Goal: Browse casually: Explore the website without a specific task or goal

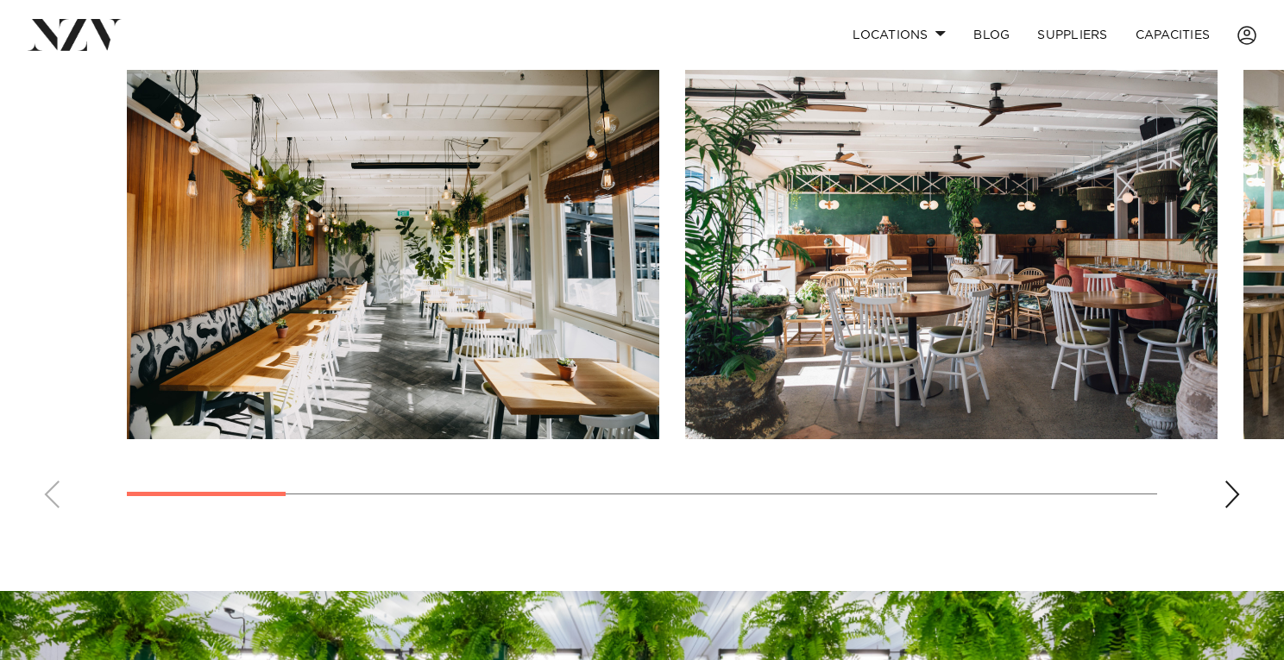
scroll to position [1225, 0]
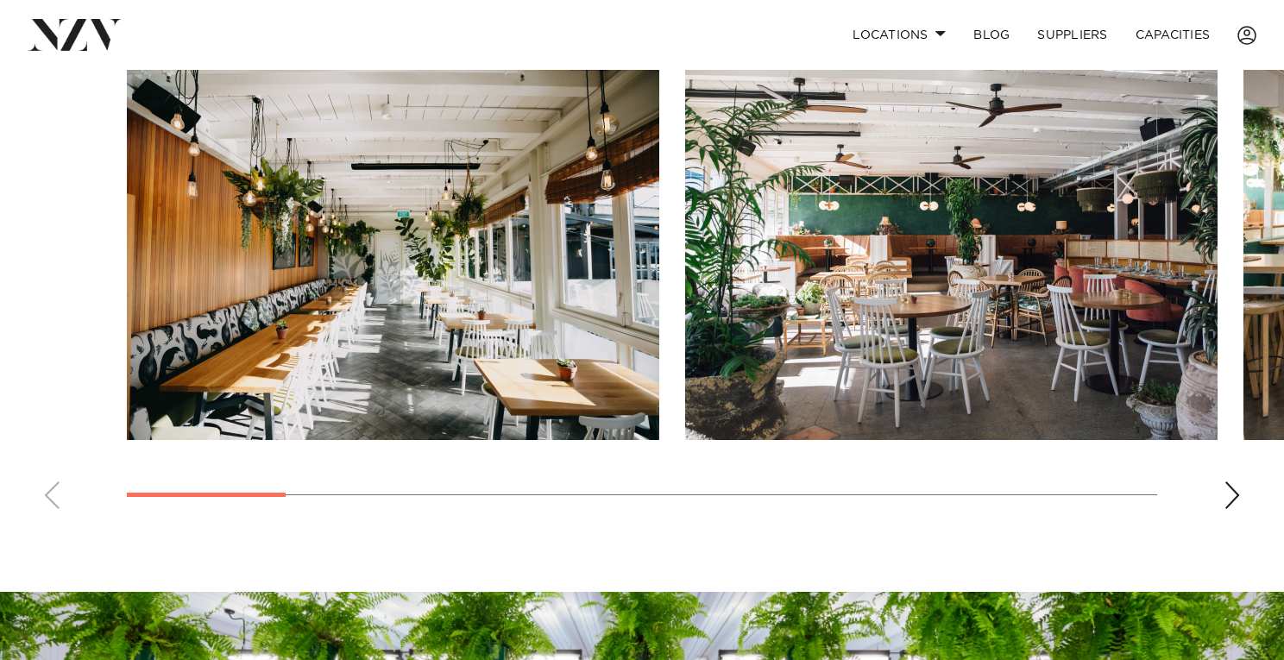
click at [1227, 509] on div "Next slide" at bounding box center [1232, 496] width 17 height 28
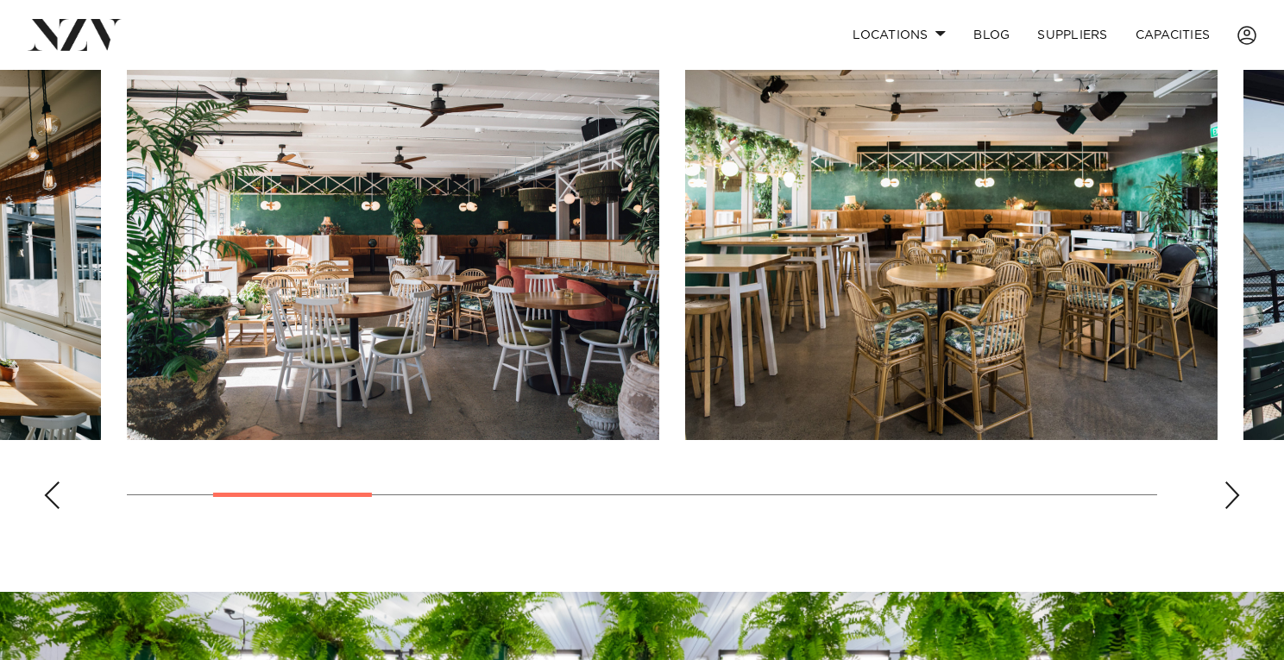
click at [1227, 509] on div "Next slide" at bounding box center [1232, 496] width 17 height 28
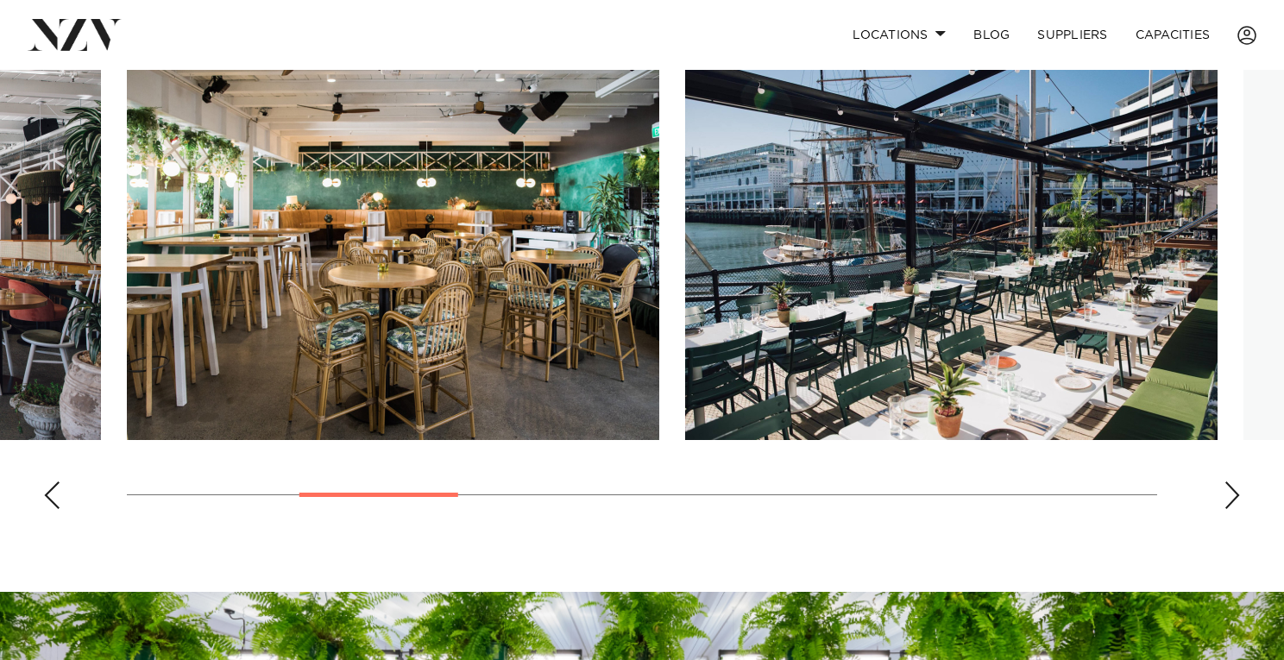
click at [1227, 509] on div "Next slide" at bounding box center [1232, 496] width 17 height 28
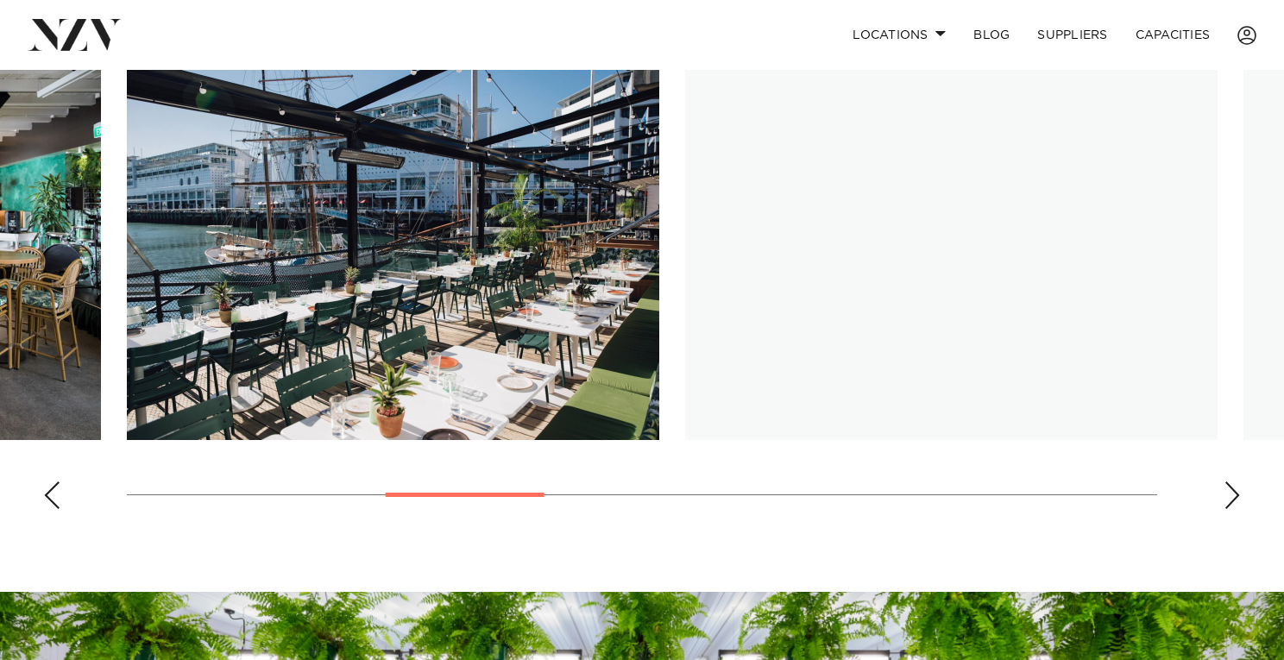
click at [1227, 509] on div "Next slide" at bounding box center [1232, 496] width 17 height 28
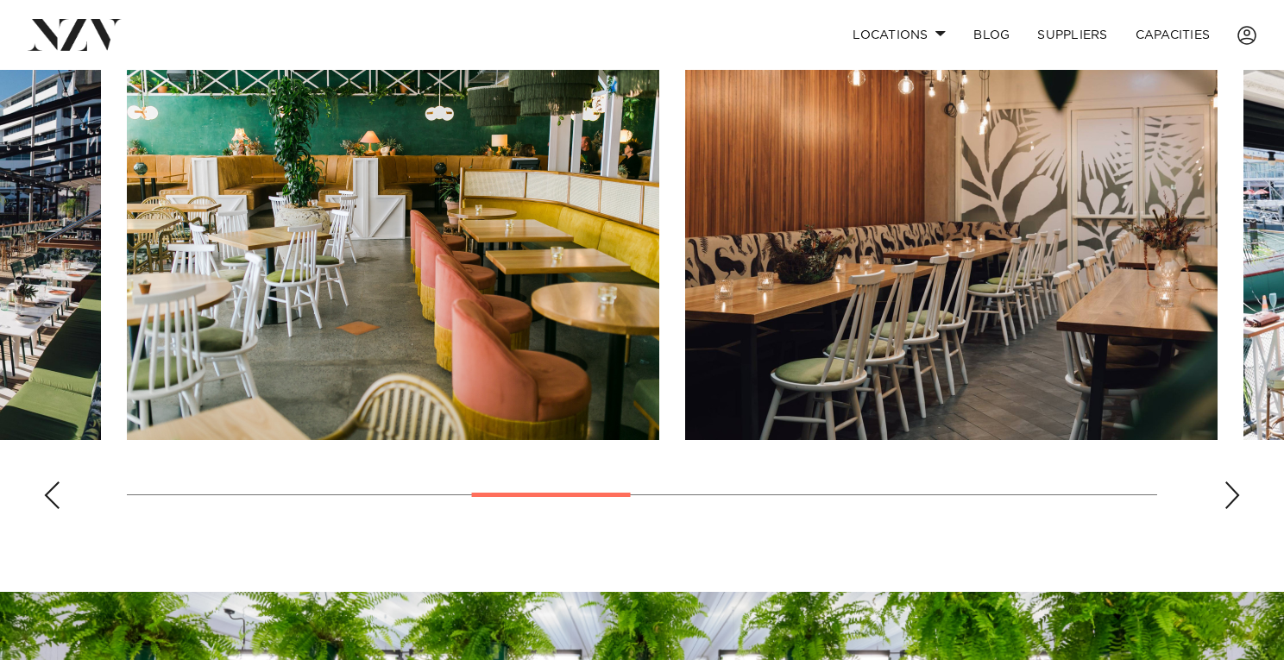
click at [1227, 509] on div "Next slide" at bounding box center [1232, 496] width 17 height 28
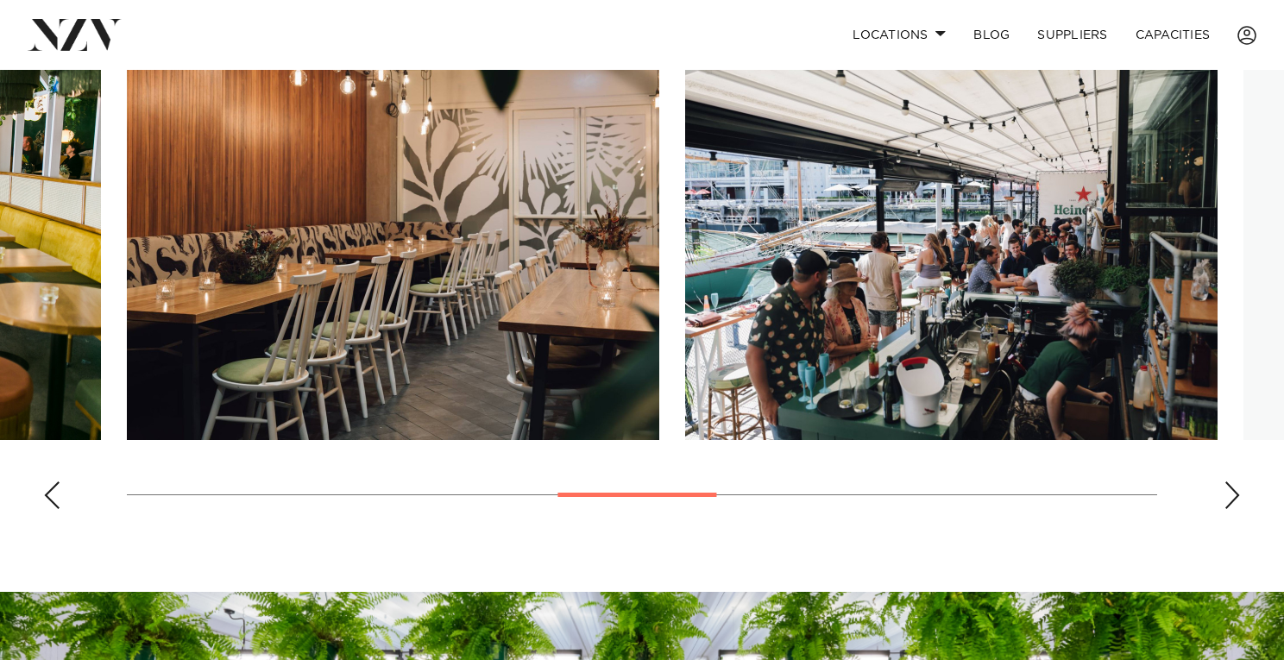
click at [1227, 509] on div "Next slide" at bounding box center [1232, 496] width 17 height 28
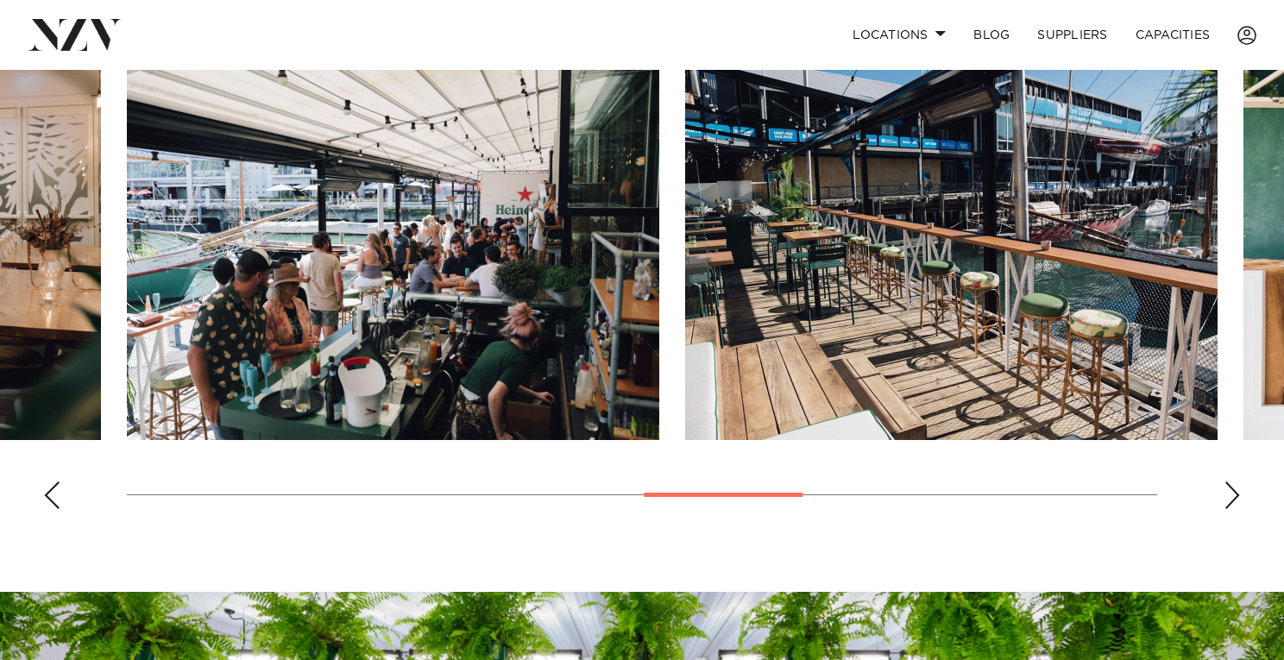
click at [1227, 509] on div "Next slide" at bounding box center [1232, 496] width 17 height 28
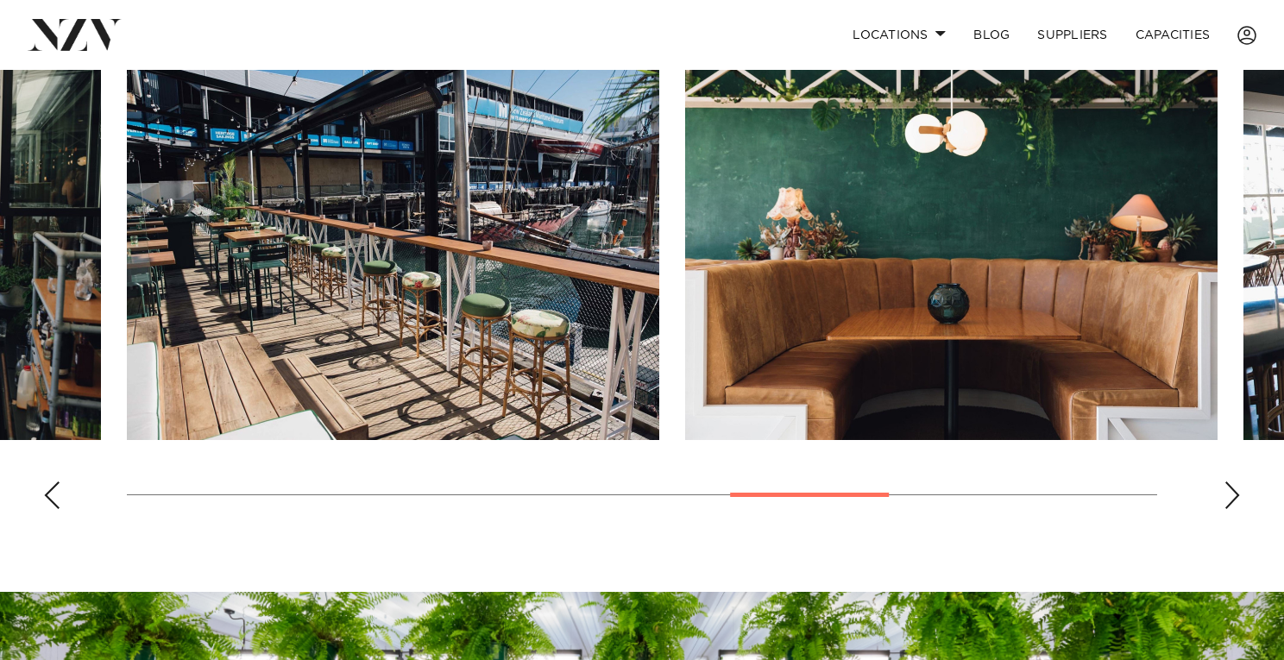
click at [1227, 509] on div "Next slide" at bounding box center [1232, 496] width 17 height 28
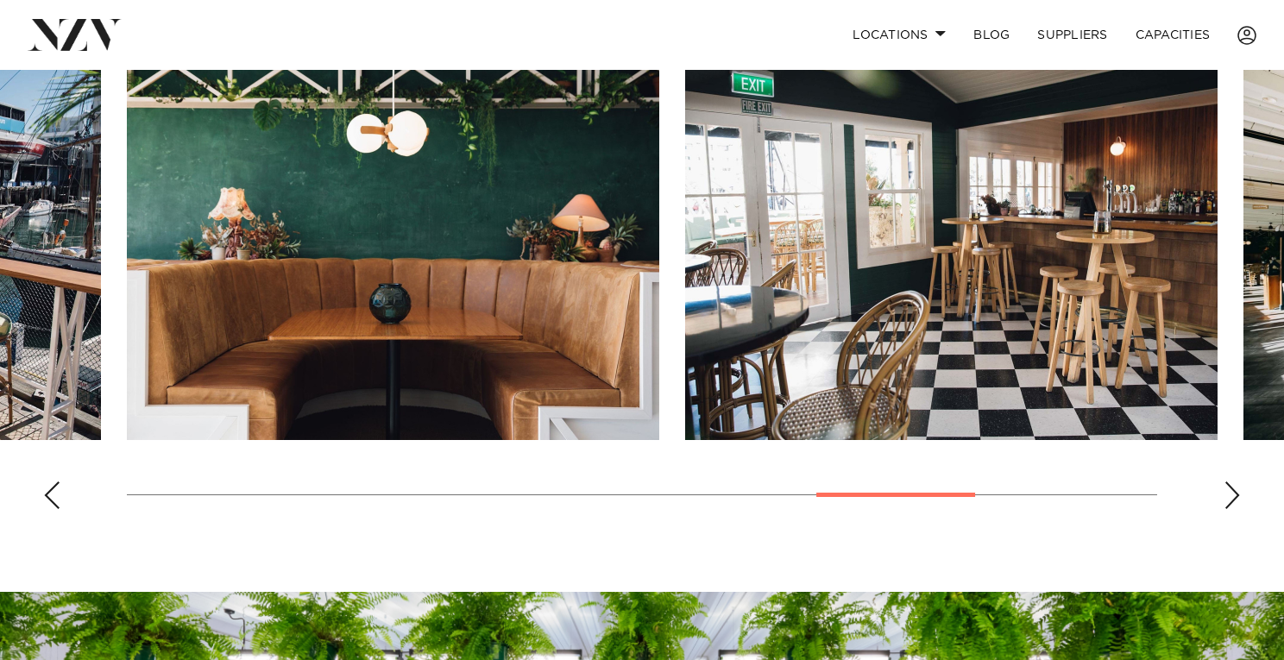
click at [1227, 509] on div "Next slide" at bounding box center [1232, 496] width 17 height 28
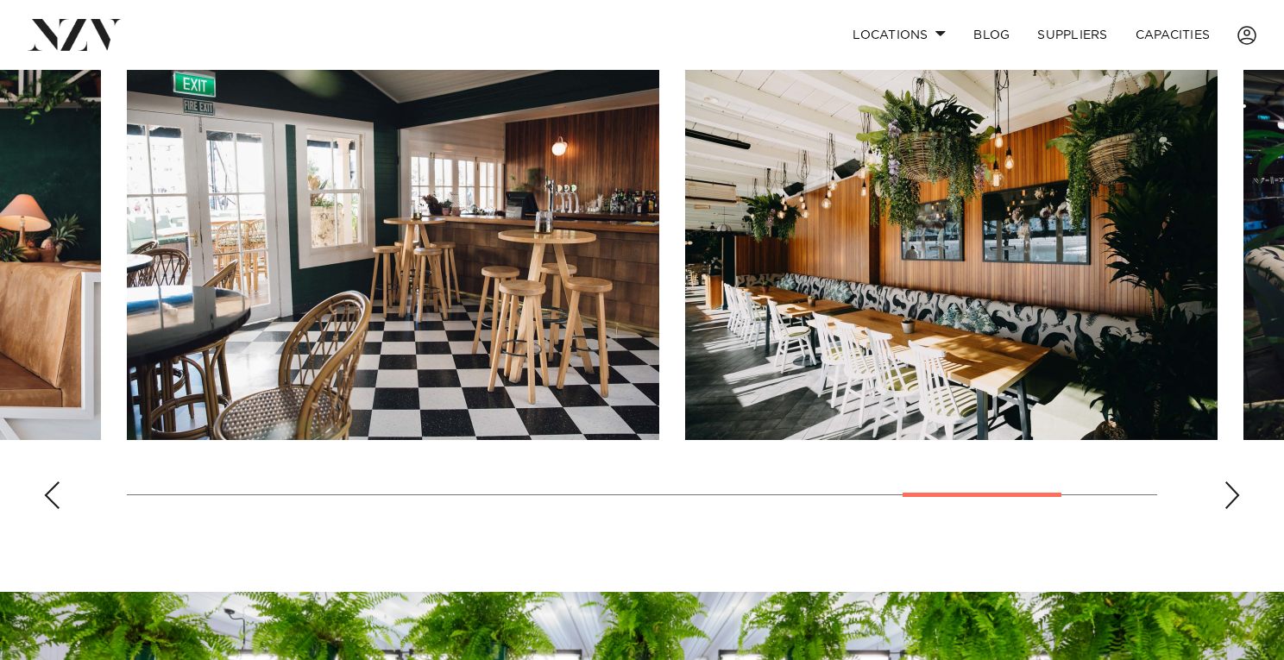
click at [49, 509] on div "Previous slide" at bounding box center [51, 496] width 17 height 28
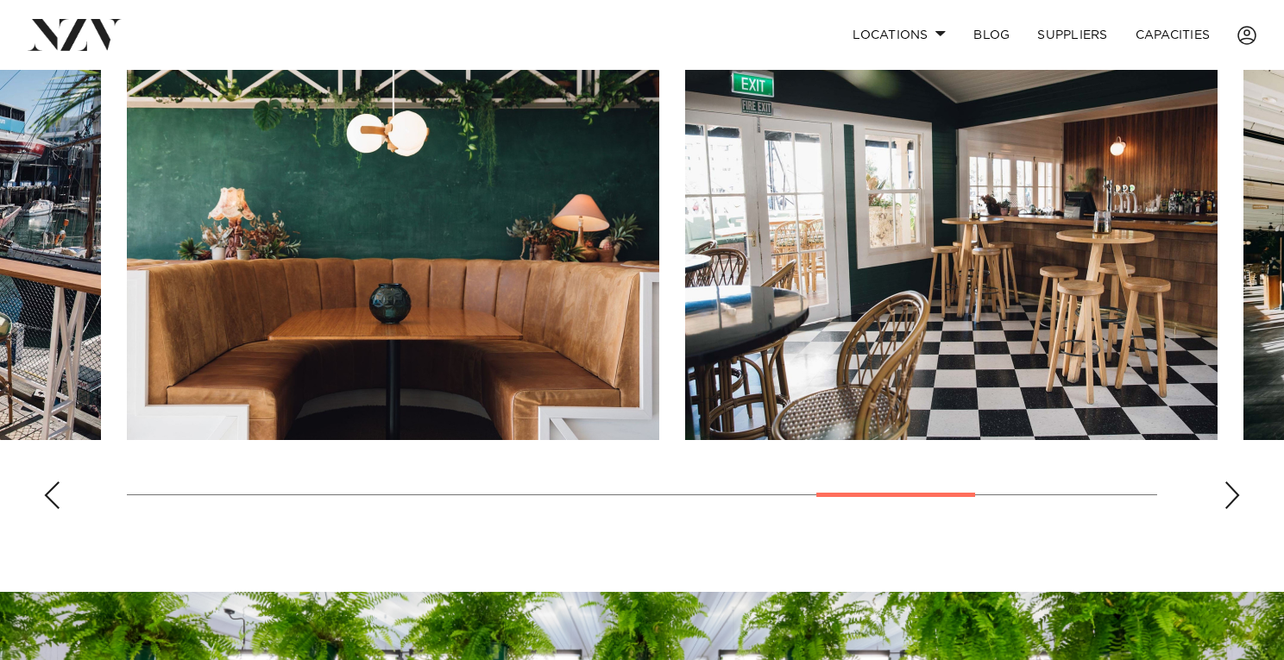
click at [49, 509] on div "Previous slide" at bounding box center [51, 496] width 17 height 28
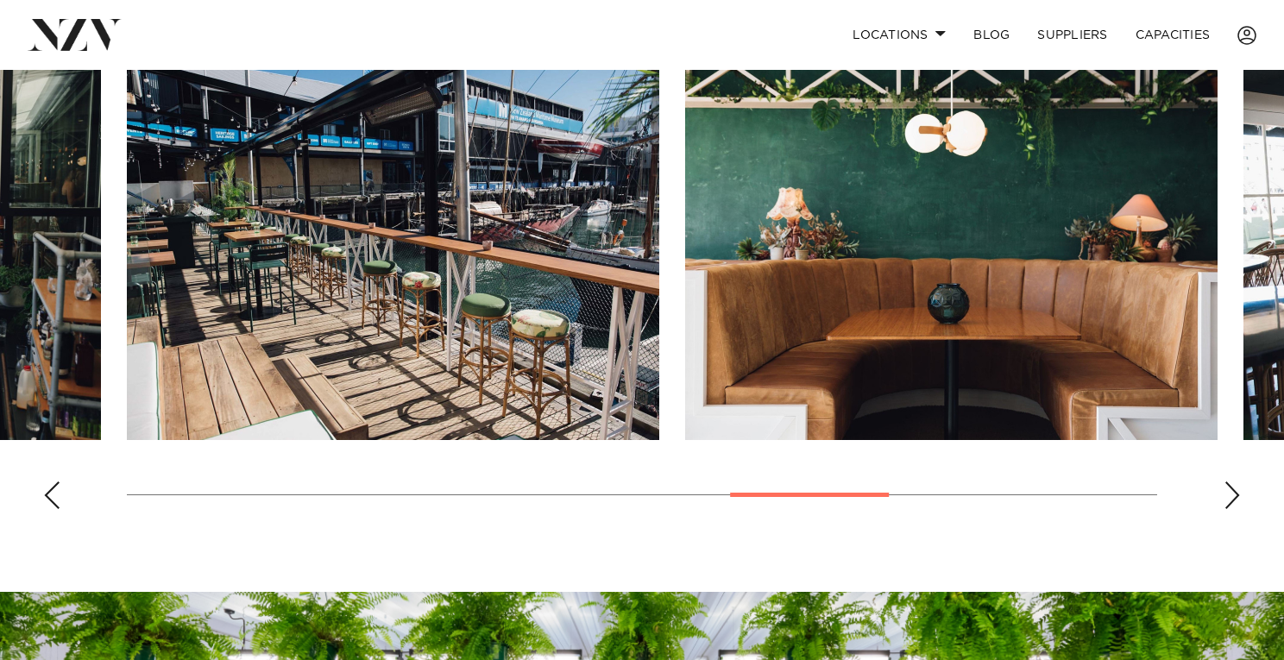
click at [49, 509] on div "Previous slide" at bounding box center [51, 496] width 17 height 28
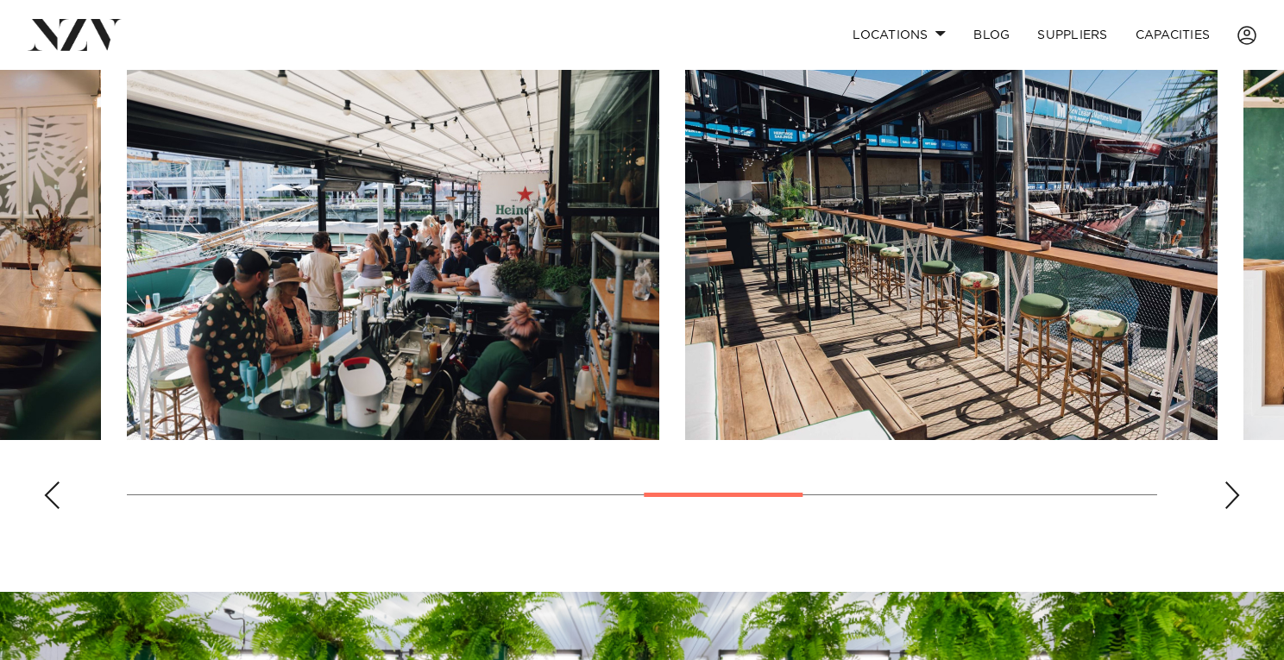
click at [49, 509] on div "Previous slide" at bounding box center [51, 496] width 17 height 28
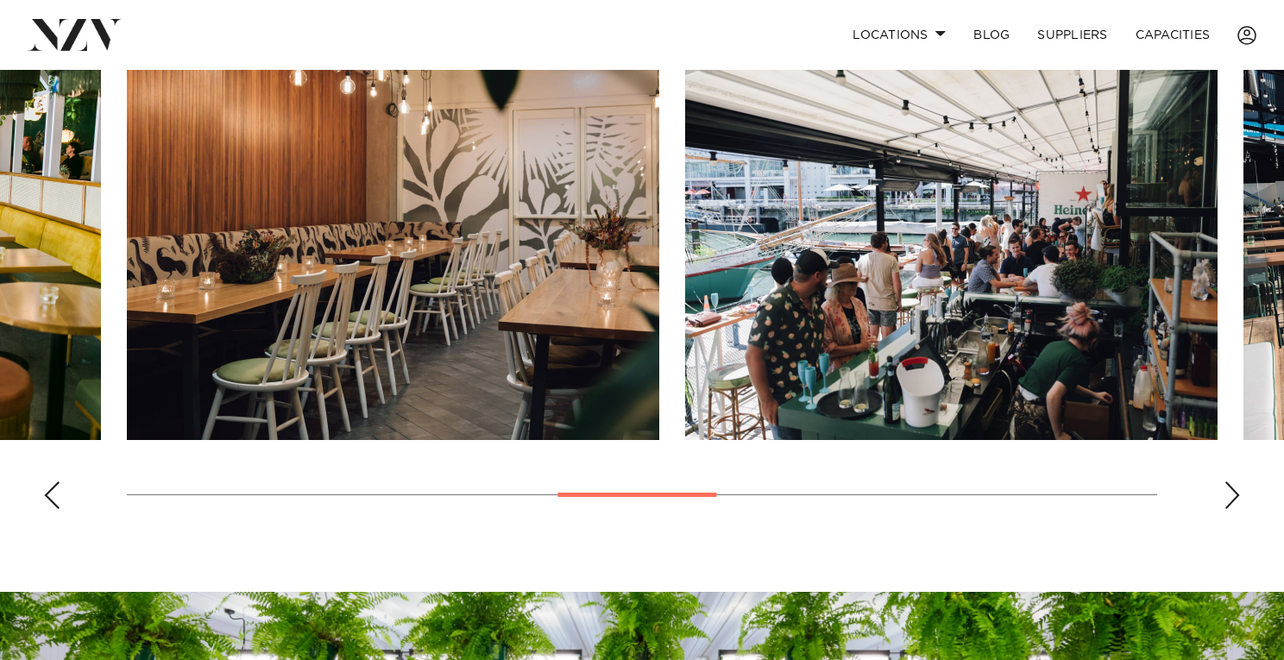
click at [49, 509] on div "Previous slide" at bounding box center [51, 496] width 17 height 28
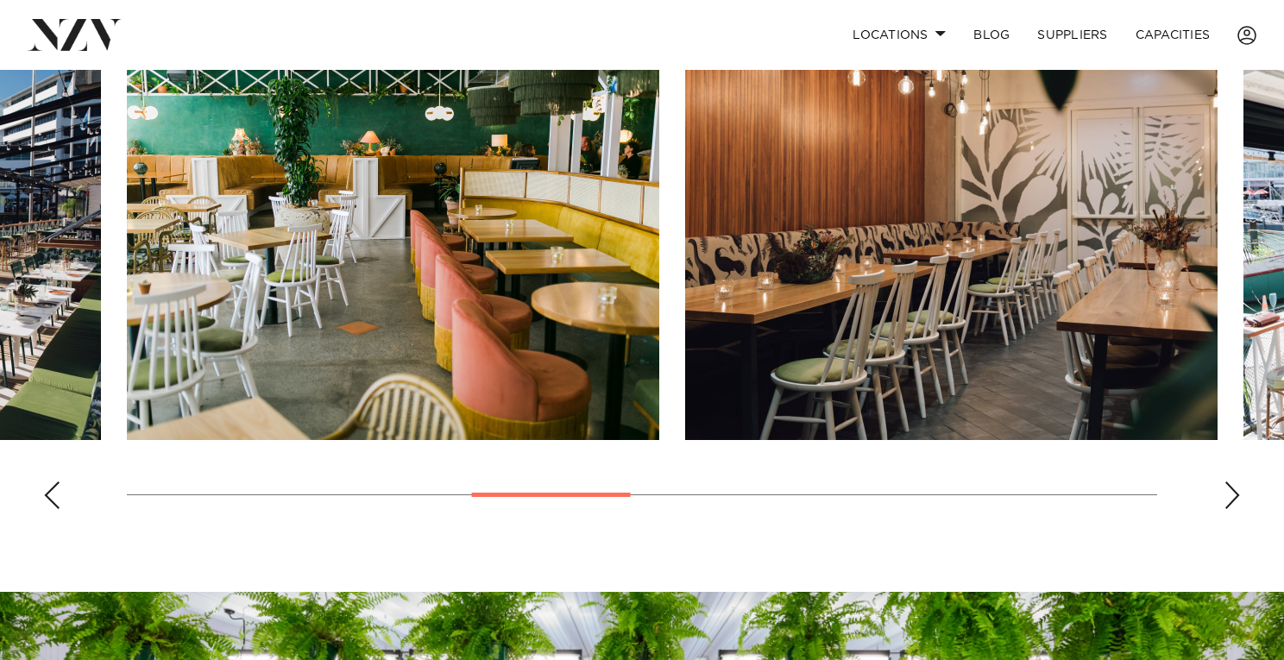
click at [49, 509] on div "Previous slide" at bounding box center [51, 496] width 17 height 28
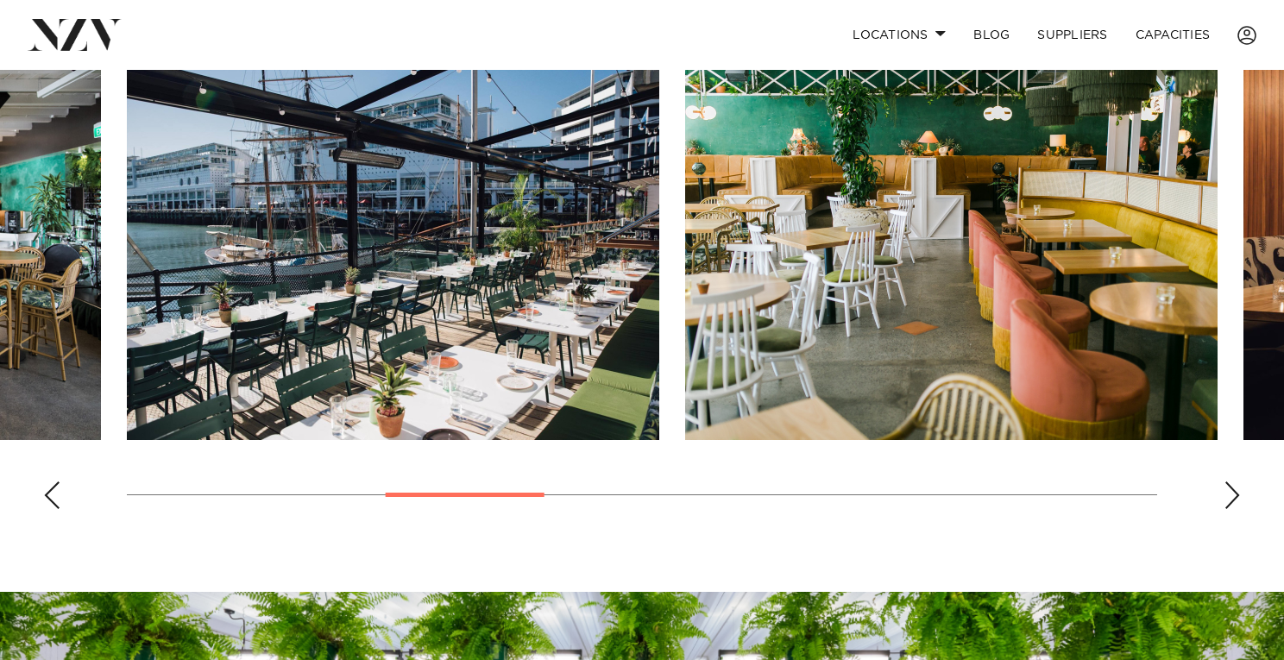
click at [49, 509] on div "Previous slide" at bounding box center [51, 496] width 17 height 28
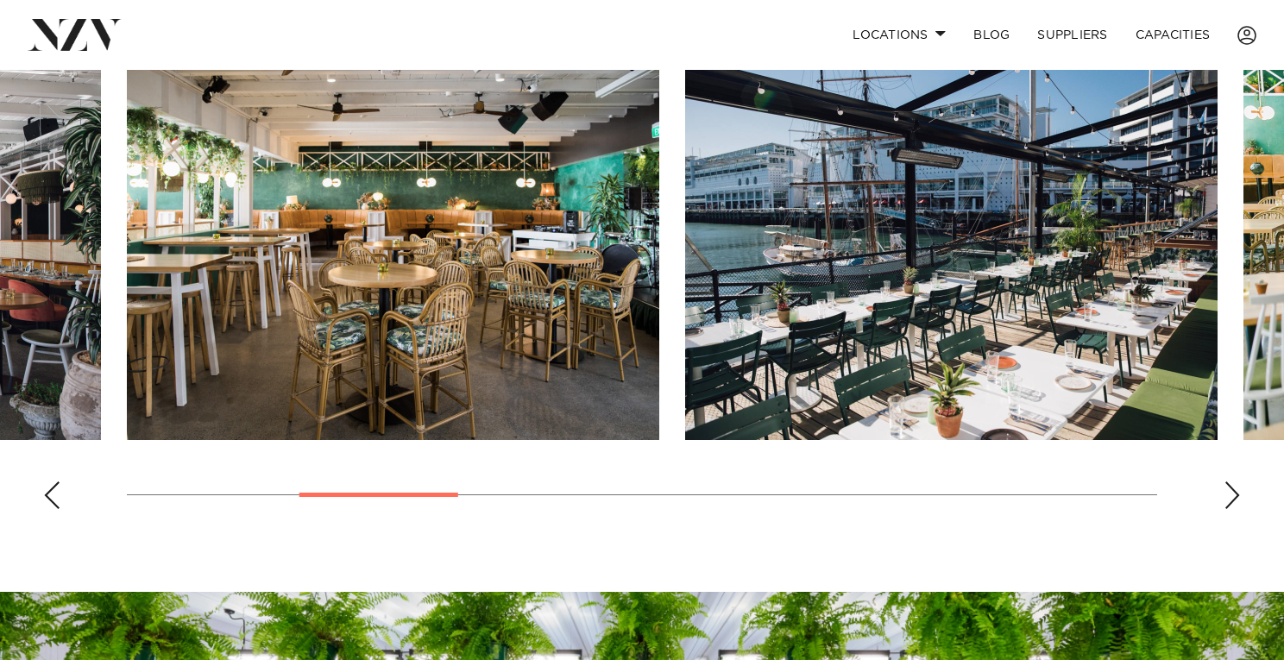
click at [49, 509] on div "Previous slide" at bounding box center [51, 496] width 17 height 28
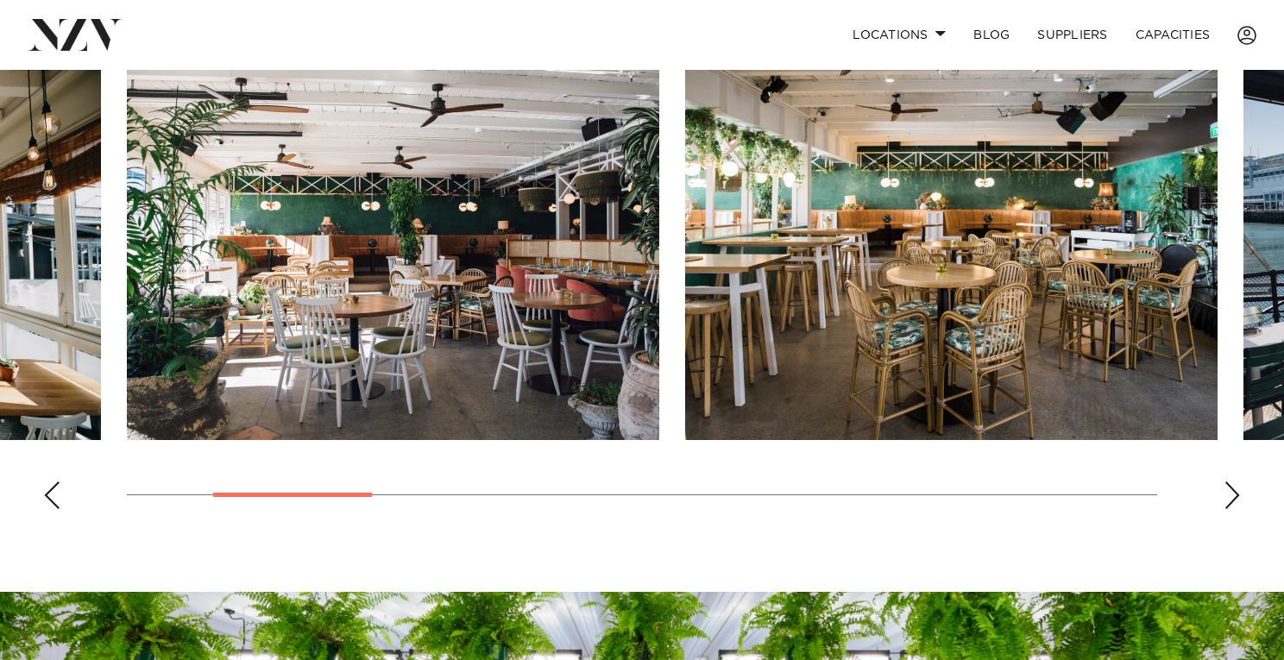
click at [49, 509] on div "Previous slide" at bounding box center [51, 496] width 17 height 28
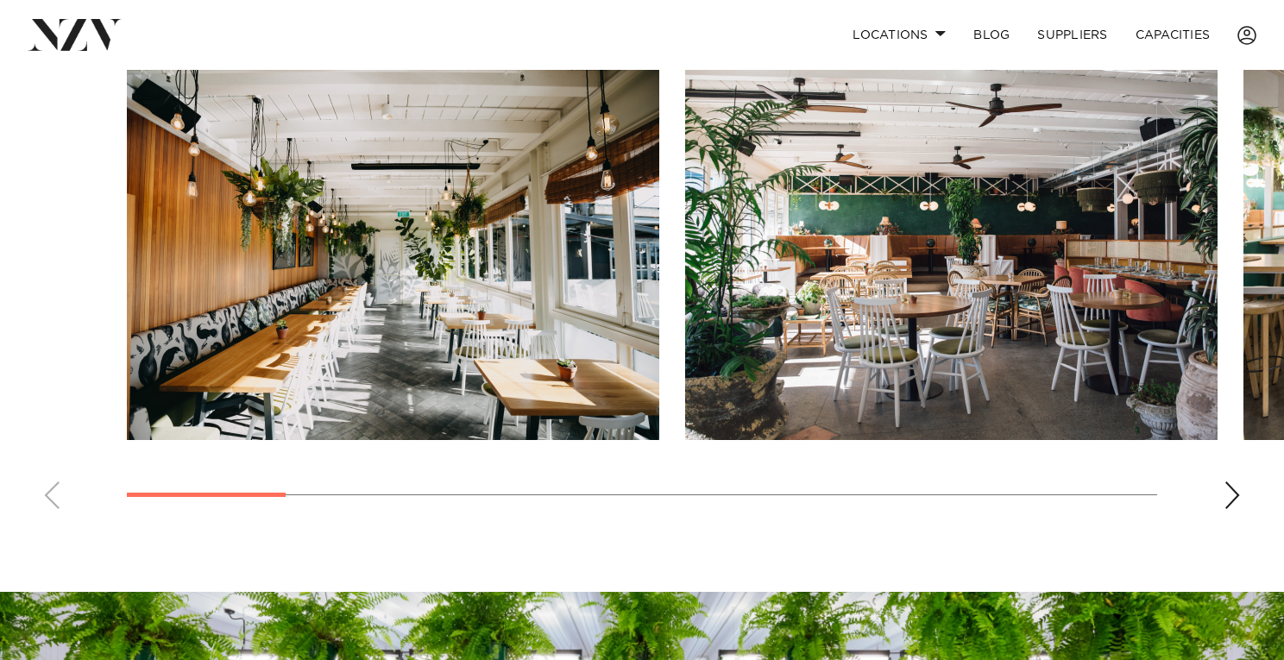
click at [1241, 523] on swiper-container at bounding box center [642, 286] width 1284 height 474
click at [1231, 509] on div "Next slide" at bounding box center [1232, 496] width 17 height 28
